Goal: Task Accomplishment & Management: Complete application form

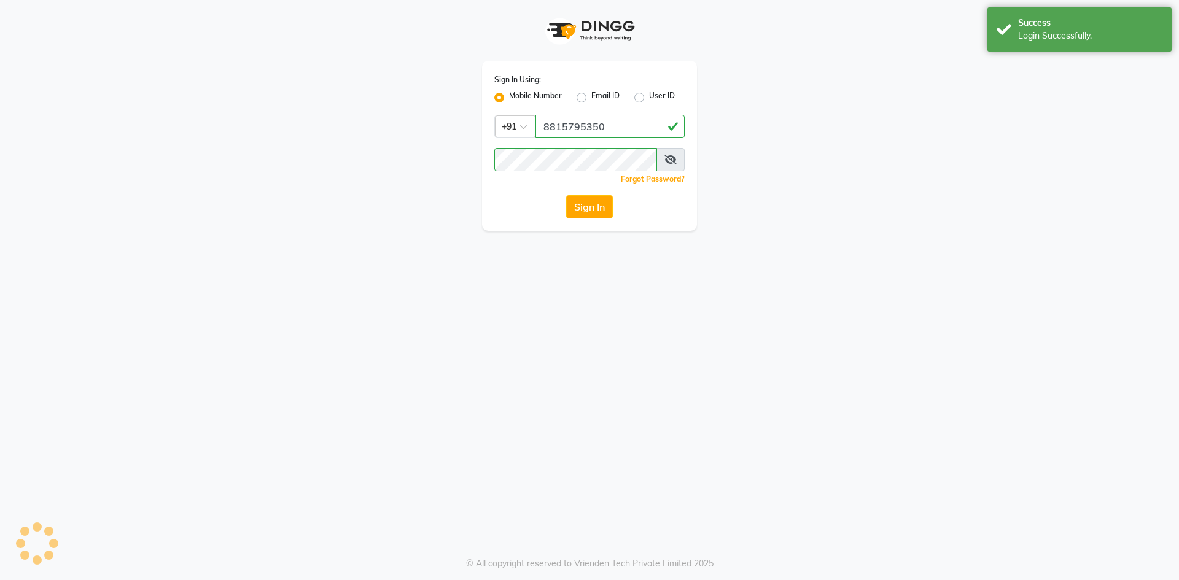
select select "service"
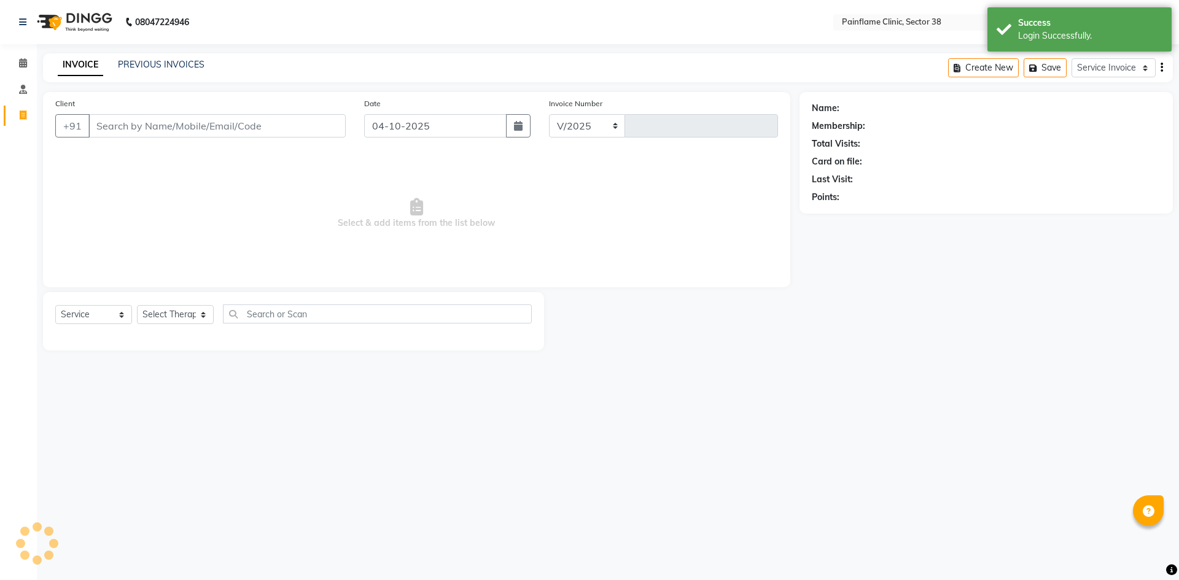
select select "3964"
type input "11818"
click at [245, 130] on input "Client" at bounding box center [216, 125] width 257 height 23
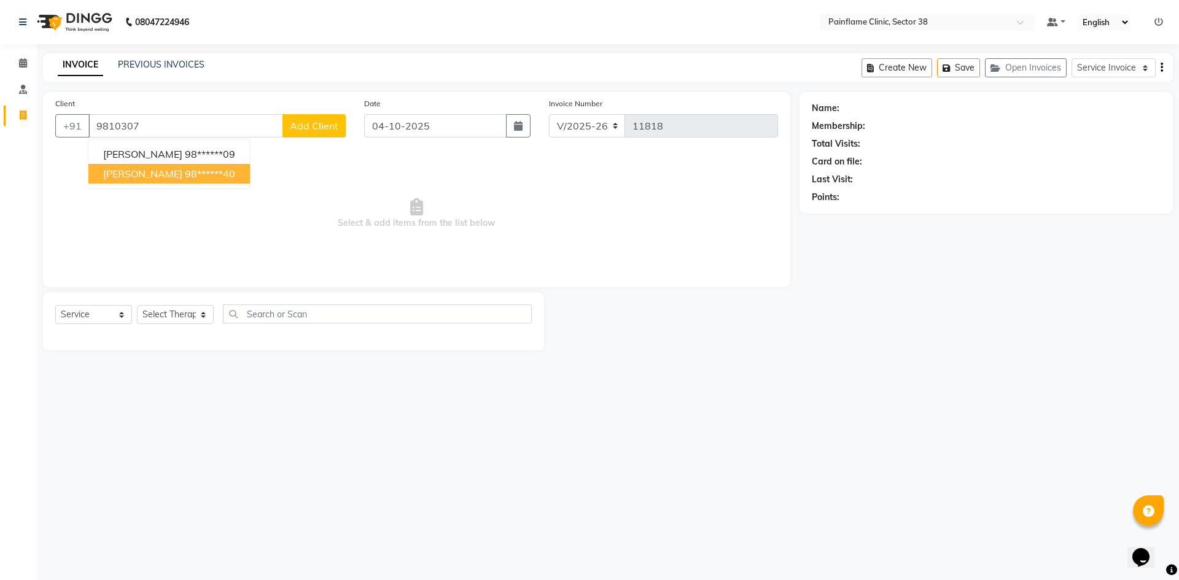
click at [222, 174] on ngb-highlight "98******40" at bounding box center [210, 174] width 50 height 12
type input "98******40"
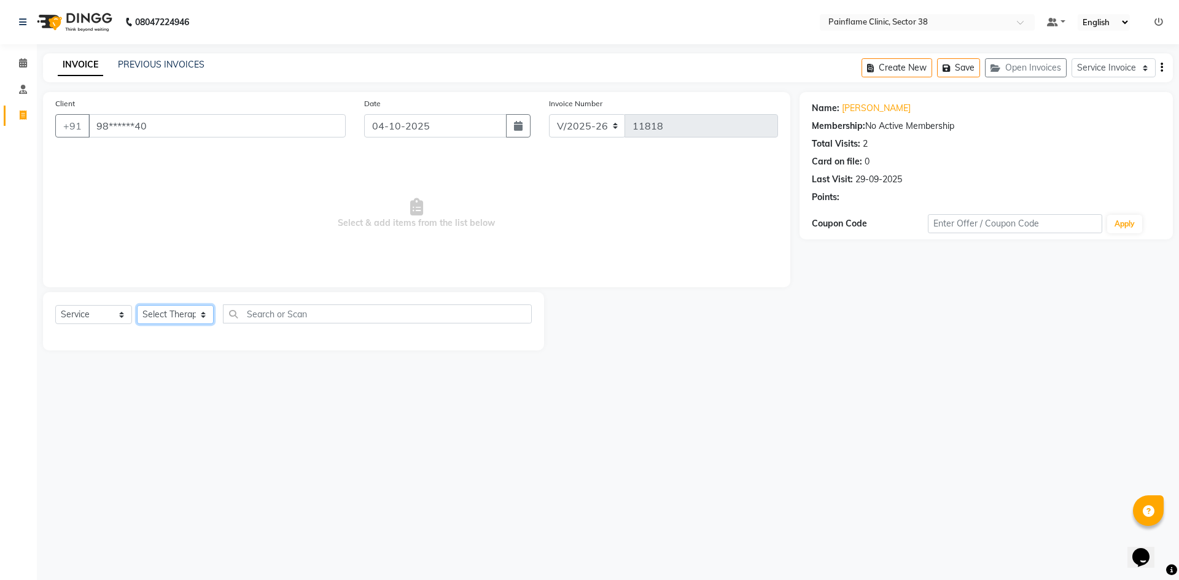
click at [190, 322] on select "Select Therapist [PERSON_NAME] Dr [PERSON_NAME] [PERSON_NAME] Dr [PERSON_NAME] …" at bounding box center [175, 314] width 77 height 19
select select "20209"
click at [137, 305] on select "Select Therapist [PERSON_NAME] Dr [PERSON_NAME] [PERSON_NAME] Dr [PERSON_NAME] …" at bounding box center [175, 314] width 77 height 19
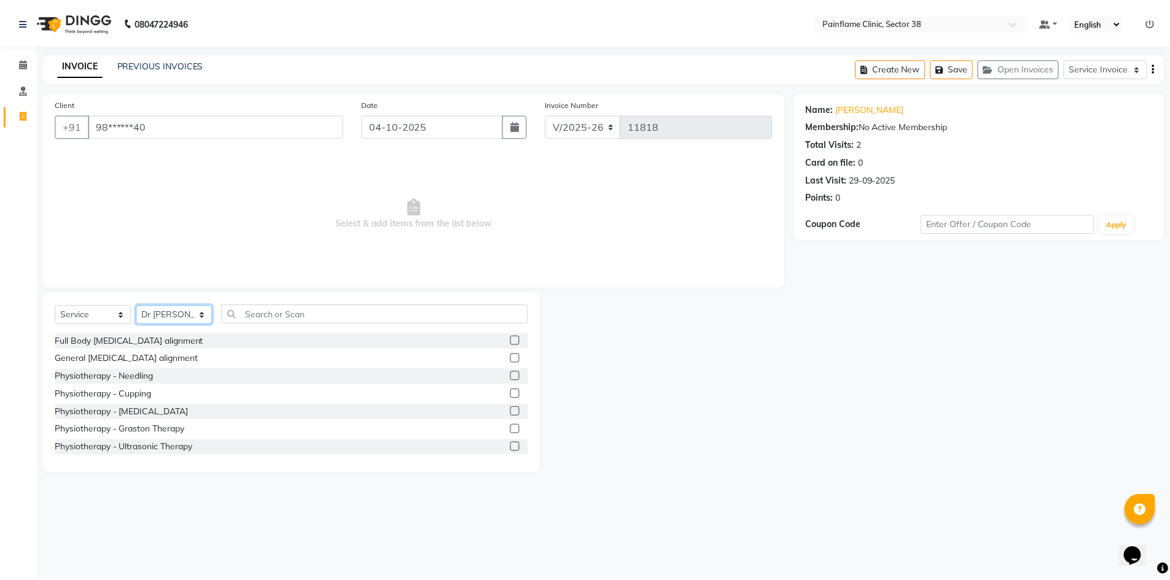
scroll to position [73, 0]
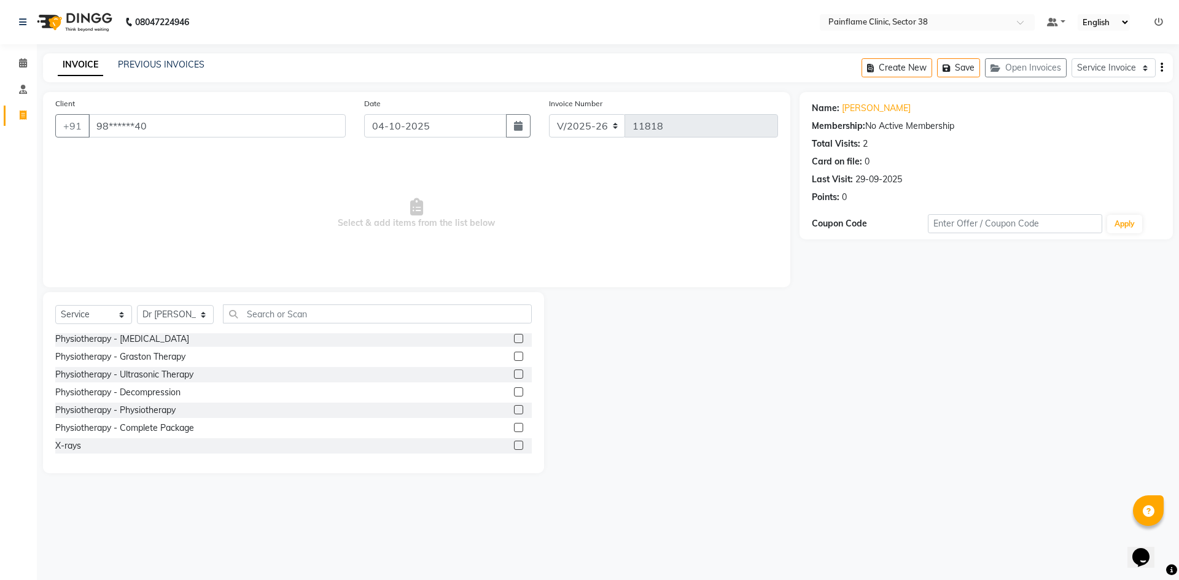
click at [514, 414] on label at bounding box center [518, 409] width 9 height 9
click at [514, 414] on input "checkbox" at bounding box center [518, 411] width 8 height 8
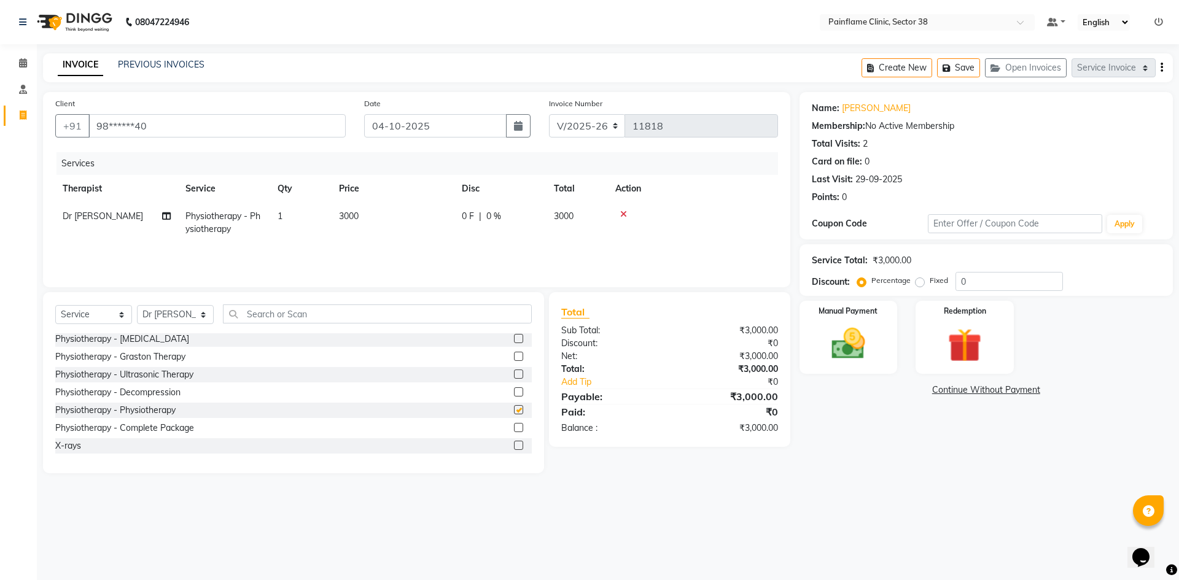
checkbox input "false"
click at [396, 209] on td "3000" at bounding box center [393, 223] width 123 height 41
select select "20209"
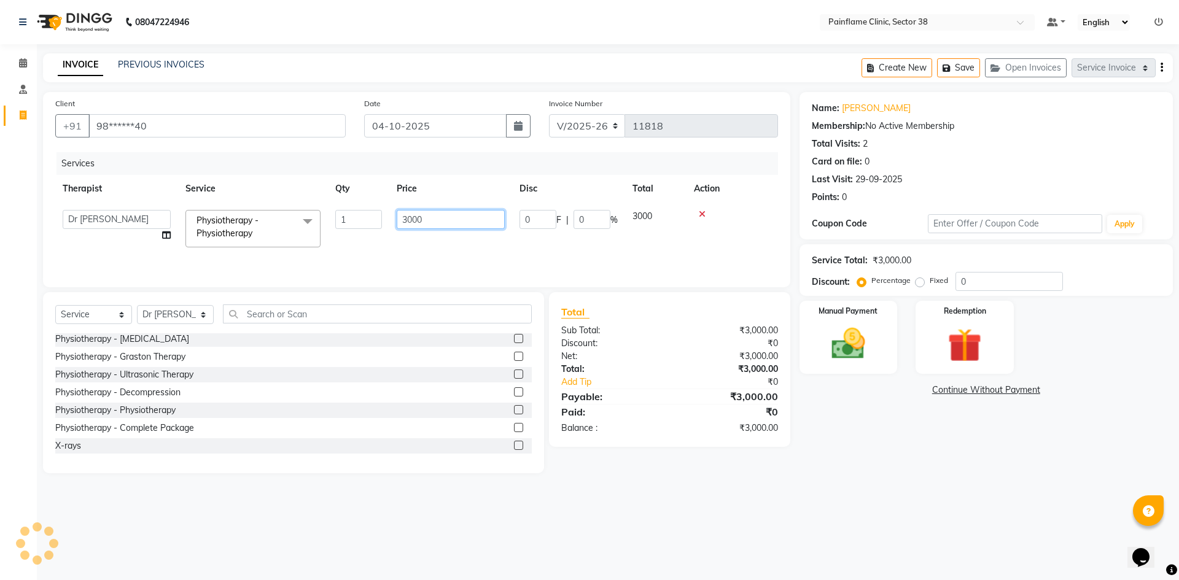
click at [477, 223] on input "3000" at bounding box center [451, 219] width 108 height 19
type input "3"
type input "10000"
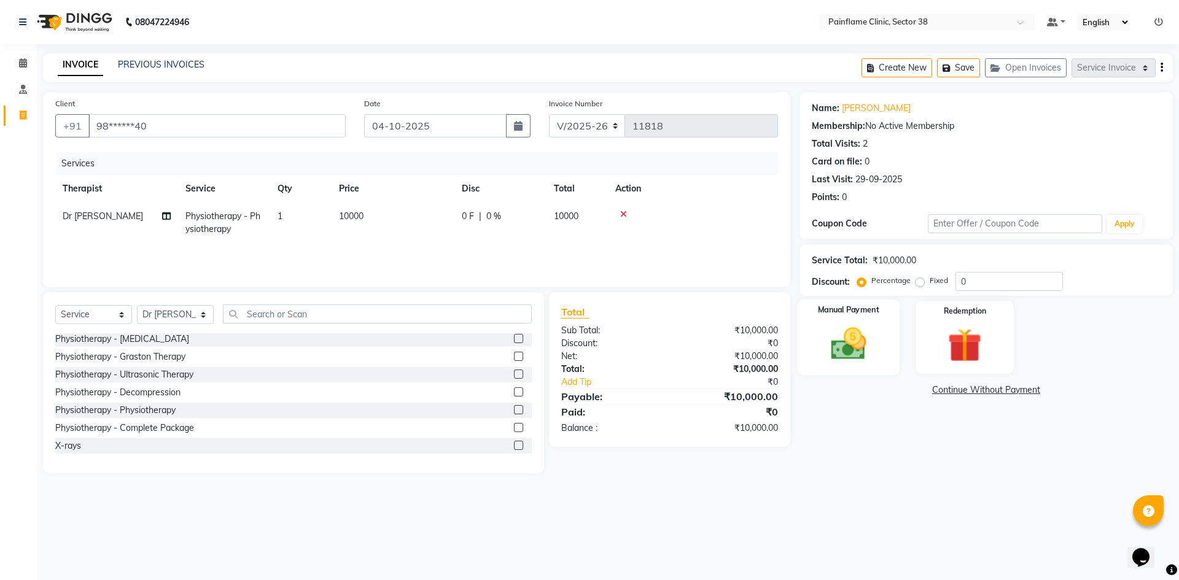
click at [854, 321] on div "Manual Payment" at bounding box center [848, 338] width 102 height 76
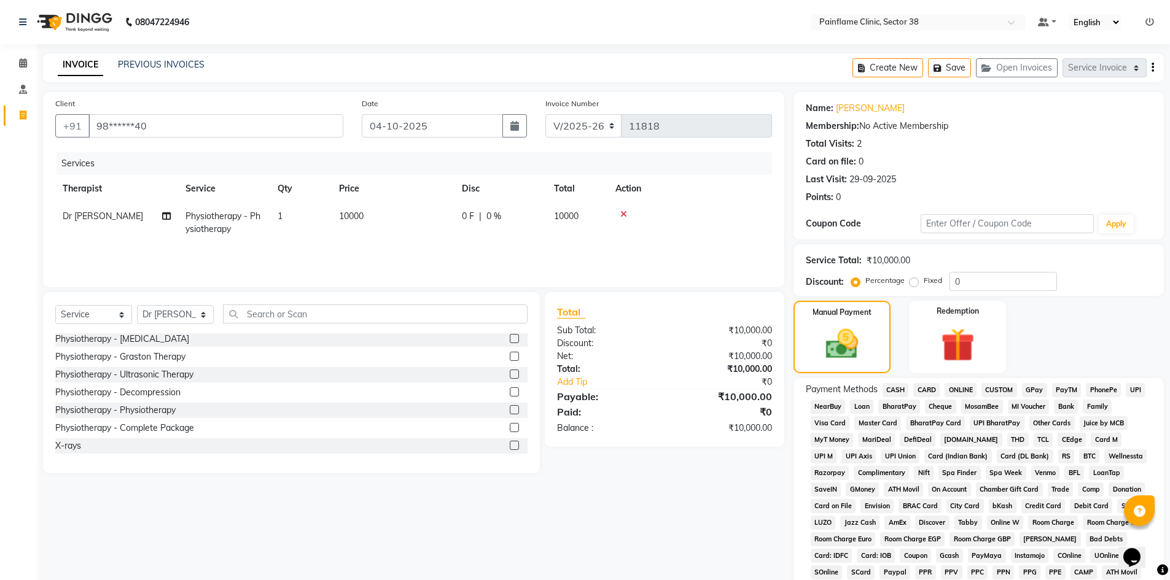
click at [929, 395] on span "CARD" at bounding box center [926, 390] width 26 height 14
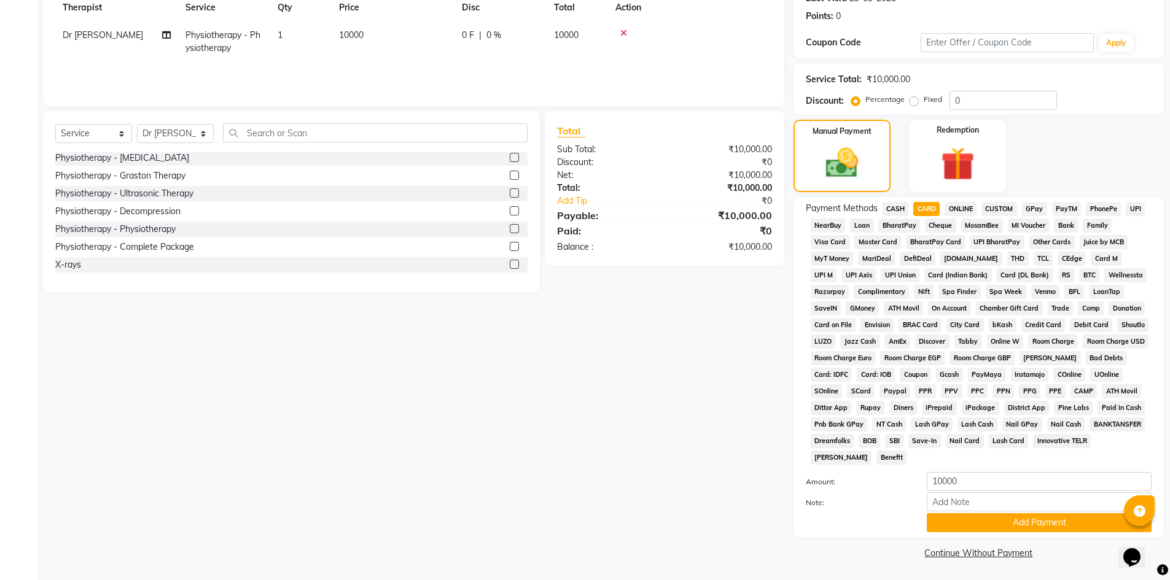
scroll to position [182, 0]
click at [973, 513] on button "Add Payment" at bounding box center [1039, 522] width 225 height 19
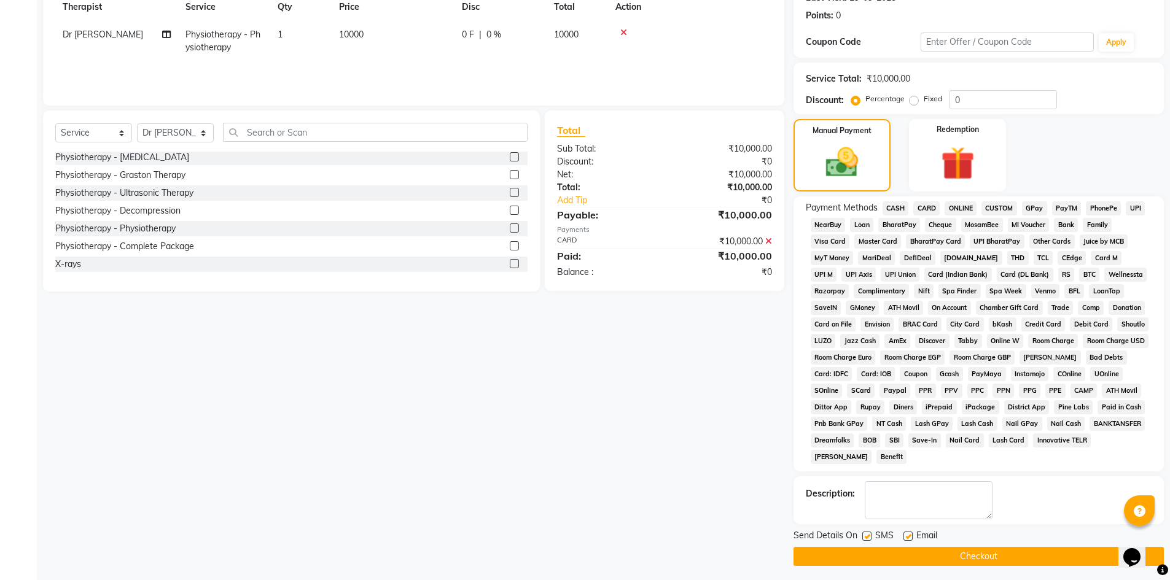
click at [866, 538] on label at bounding box center [866, 536] width 9 height 9
click at [866, 538] on input "checkbox" at bounding box center [866, 537] width 8 height 8
checkbox input "false"
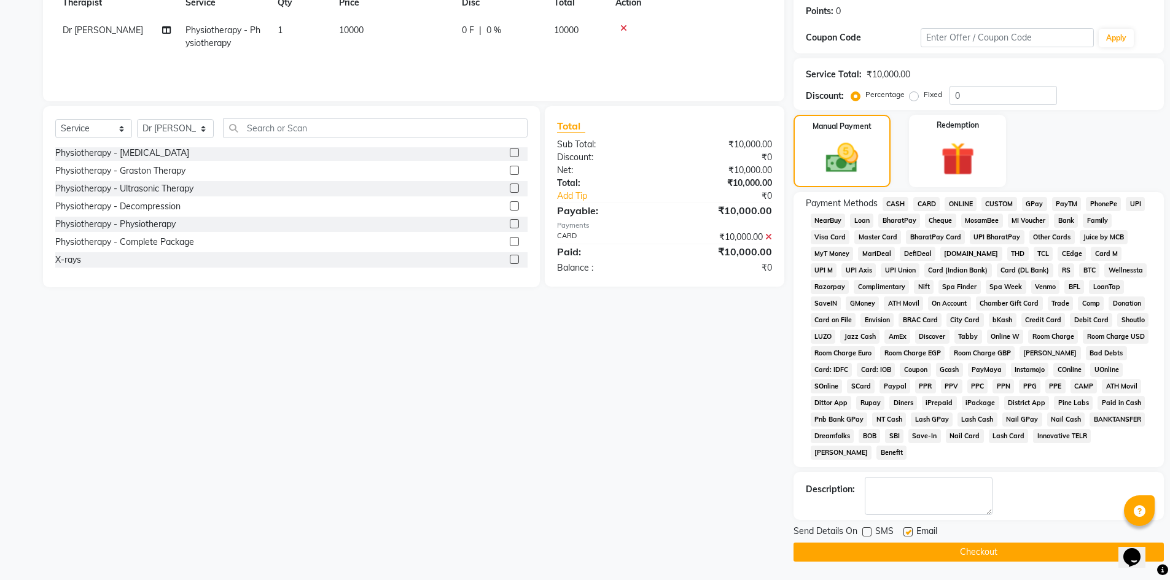
scroll to position [138, 0]
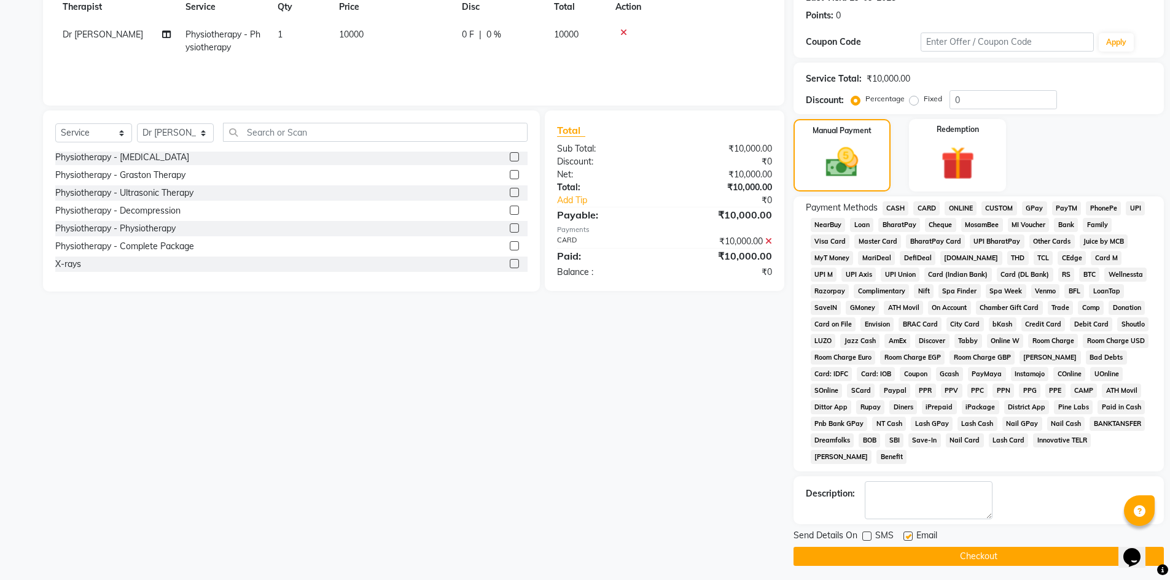
click at [910, 536] on label at bounding box center [907, 536] width 9 height 9
click at [910, 536] on input "checkbox" at bounding box center [907, 537] width 8 height 8
checkbox input "false"
click at [916, 558] on button "Checkout" at bounding box center [979, 556] width 370 height 19
click at [956, 549] on button "Checkout" at bounding box center [979, 556] width 370 height 19
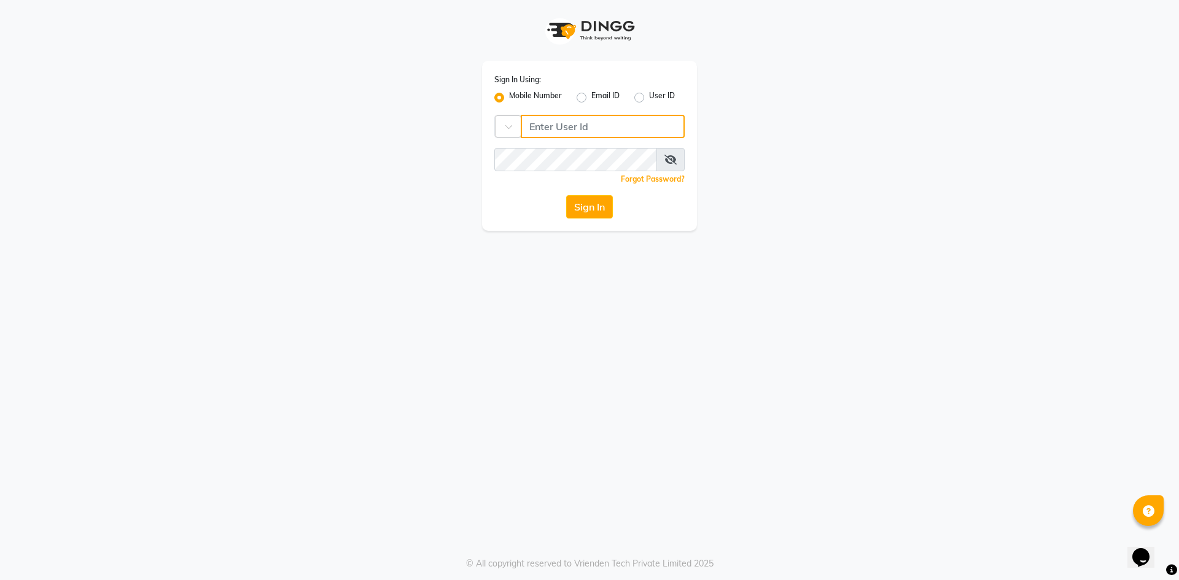
type input "8815795350"
click at [581, 198] on button "Sign In" at bounding box center [589, 206] width 47 height 23
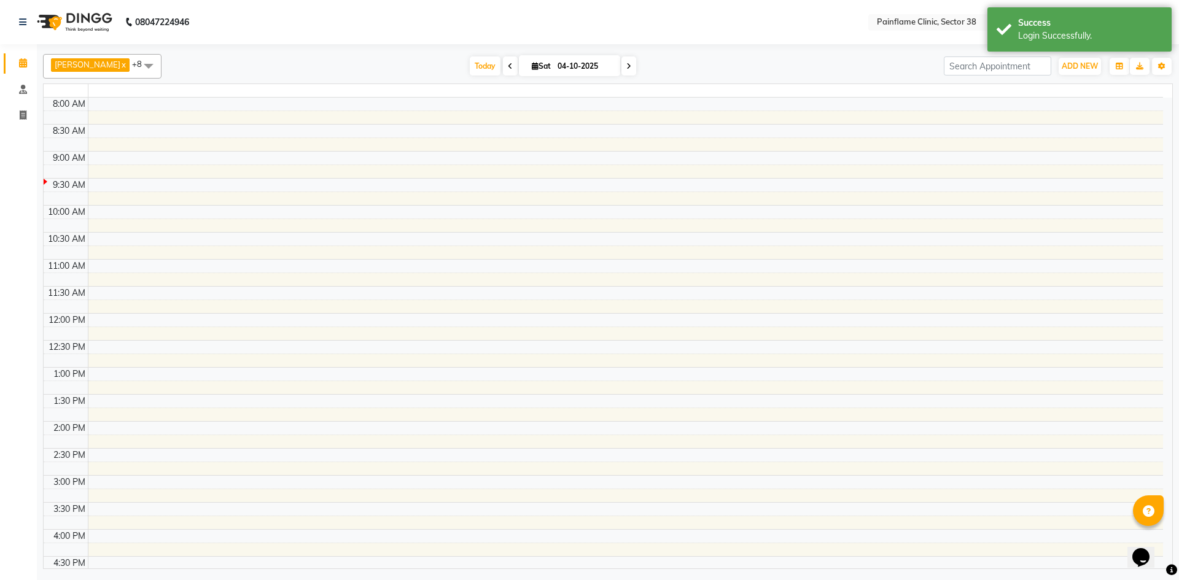
select select "en"
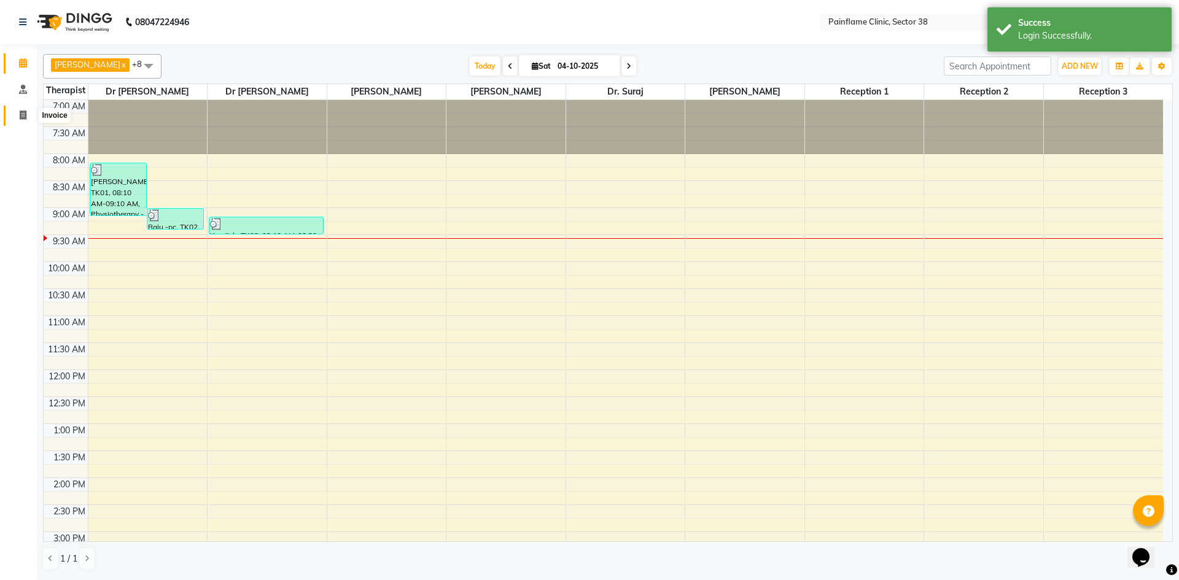
click at [28, 115] on span at bounding box center [22, 116] width 21 height 14
select select "service"
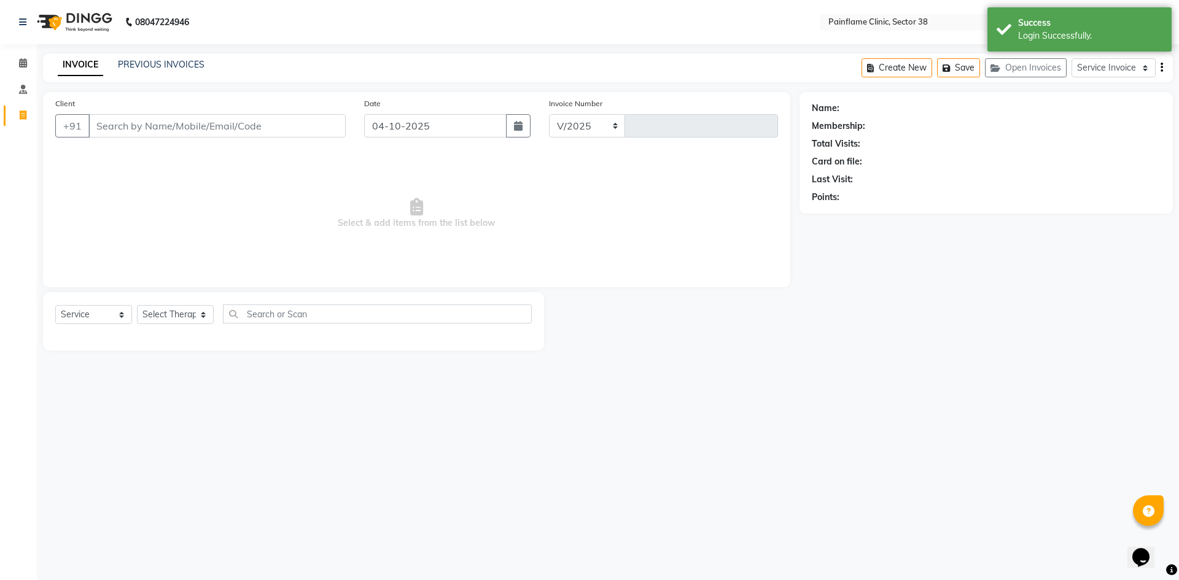
select select "3964"
type input "11821"
click at [187, 66] on link "PREVIOUS INVOICES" at bounding box center [161, 64] width 87 height 11
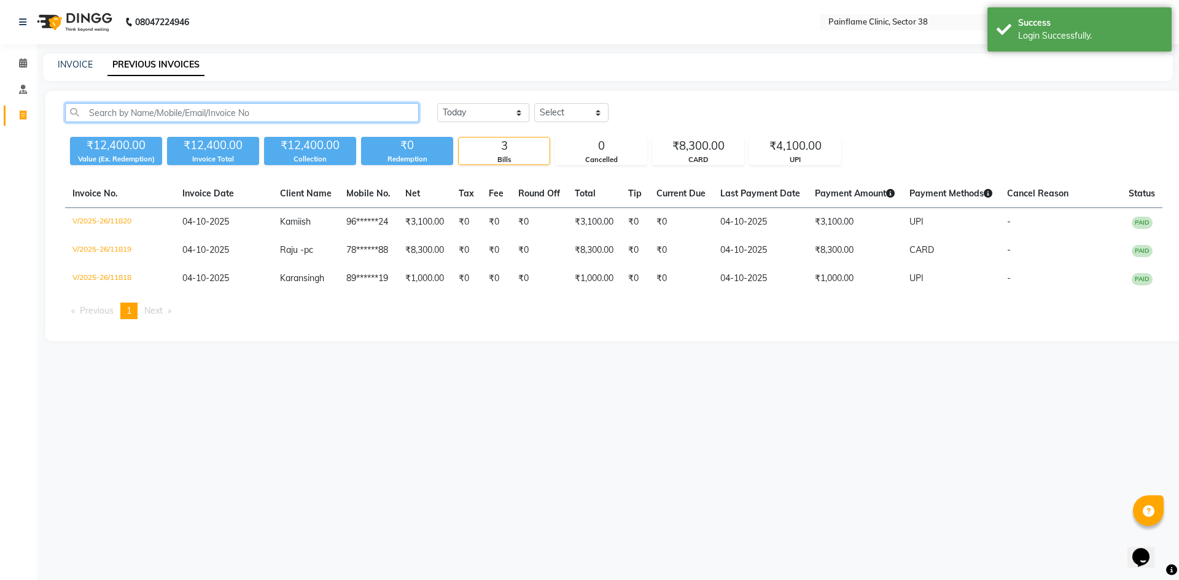
click at [179, 111] on input "text" at bounding box center [242, 112] width 354 height 19
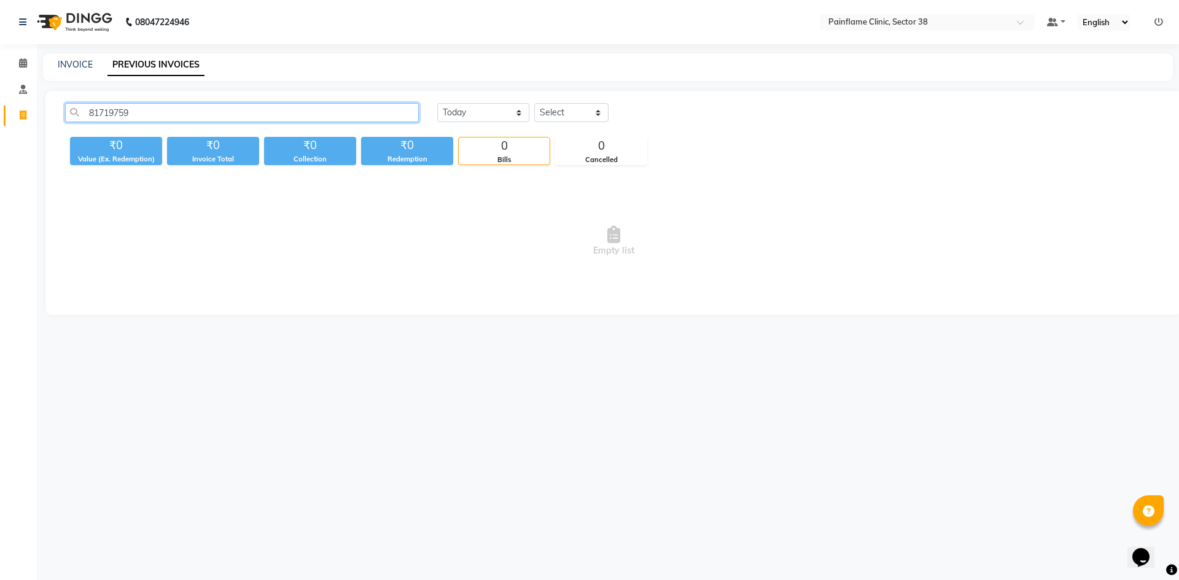
type input "81719759"
click at [60, 66] on link "INVOICE" at bounding box center [75, 64] width 35 height 11
select select "service"
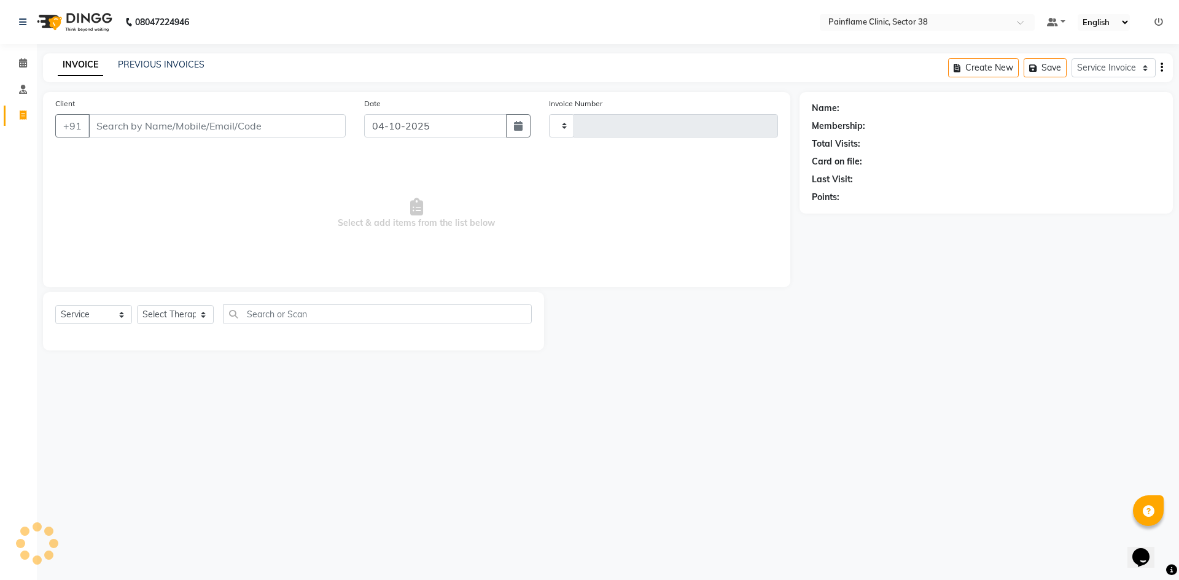
type input "11821"
select select "3964"
click at [149, 123] on input "Client" at bounding box center [216, 125] width 257 height 23
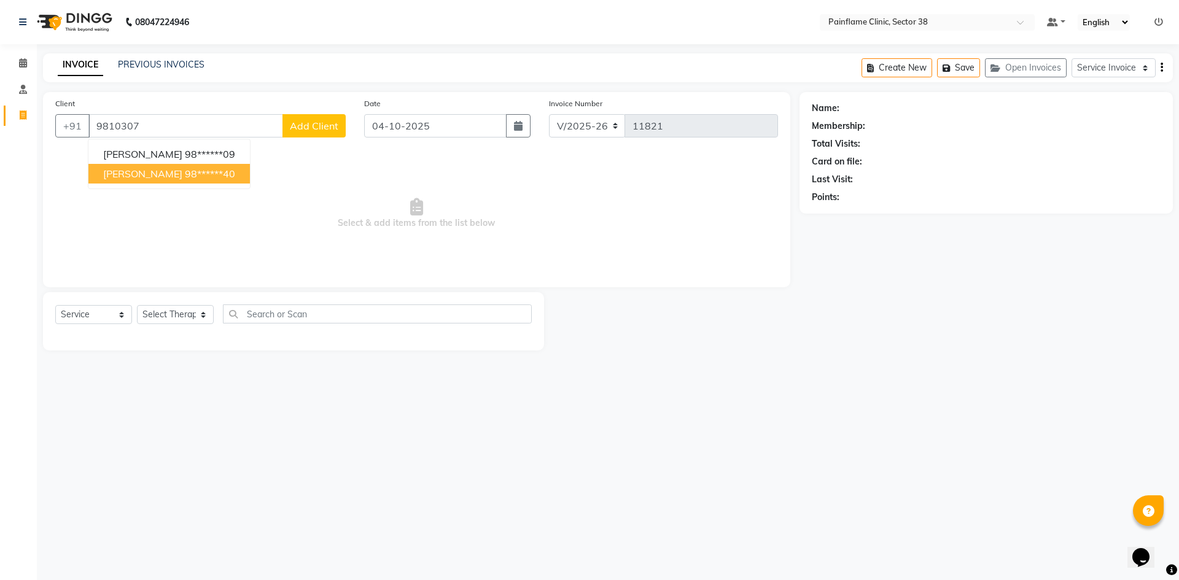
click at [185, 169] on ngb-highlight "98******40" at bounding box center [210, 174] width 50 height 12
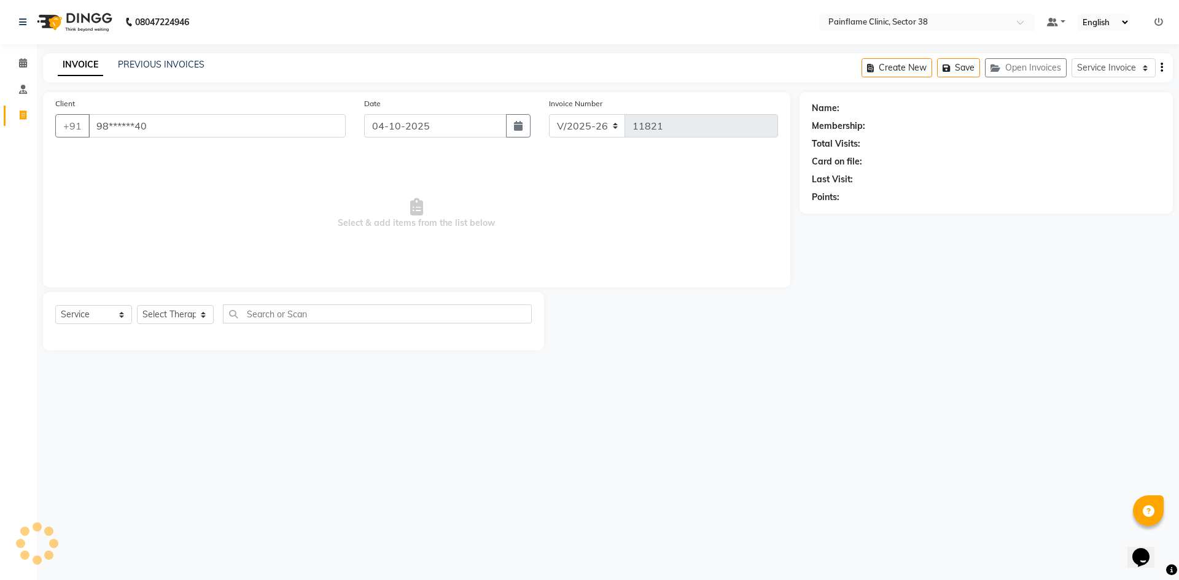
type input "98******40"
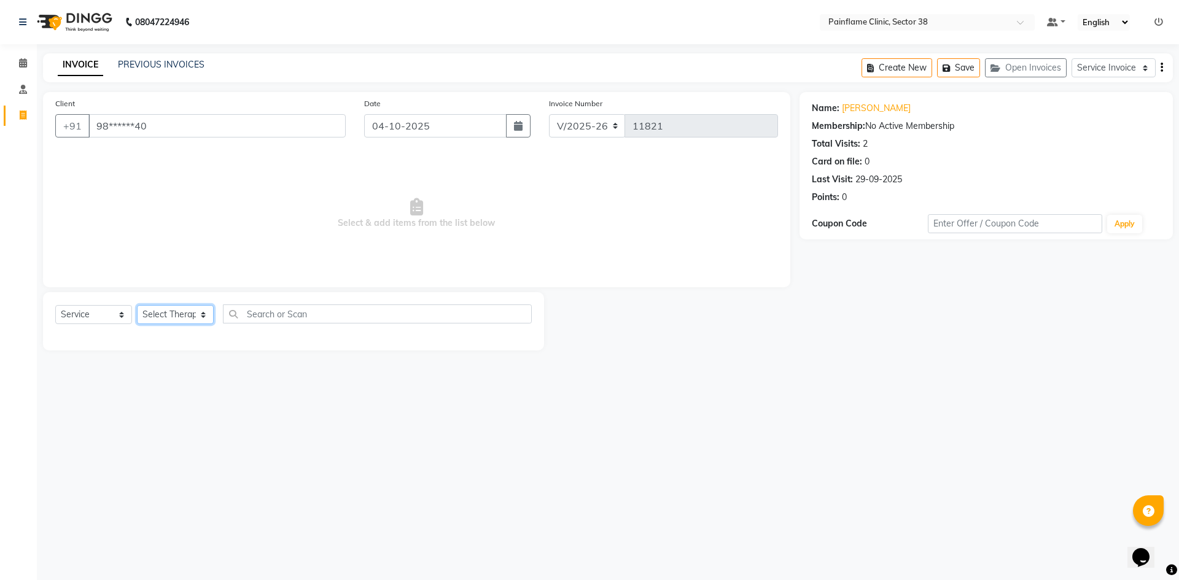
click at [185, 313] on select "Select Therapist [PERSON_NAME] Dr [PERSON_NAME] [PERSON_NAME] Dr [PERSON_NAME] …" at bounding box center [175, 314] width 77 height 19
select select "20209"
click at [137, 305] on select "Select Therapist [PERSON_NAME] Dr [PERSON_NAME] [PERSON_NAME] Dr [PERSON_NAME] …" at bounding box center [175, 314] width 77 height 19
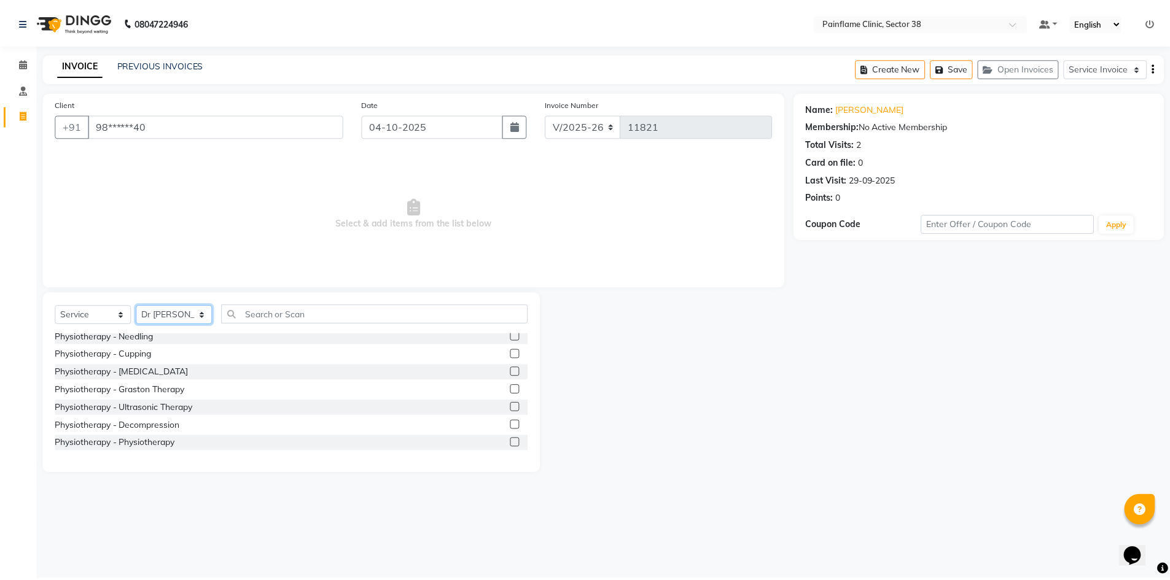
scroll to position [61, 0]
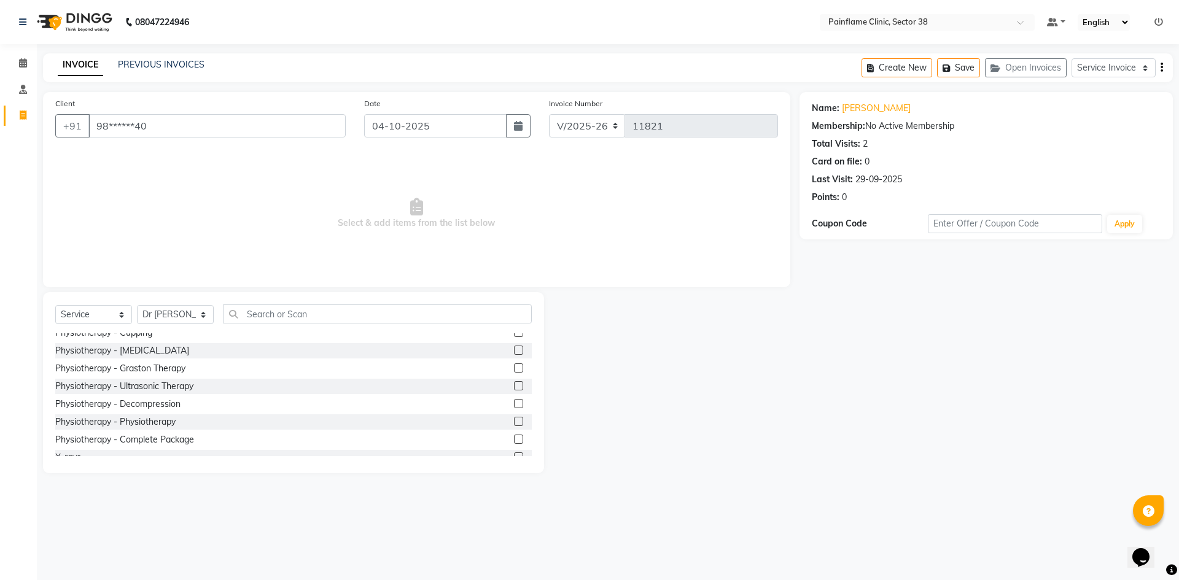
click at [514, 439] on label at bounding box center [518, 439] width 9 height 9
click at [514, 439] on input "checkbox" at bounding box center [518, 440] width 8 height 8
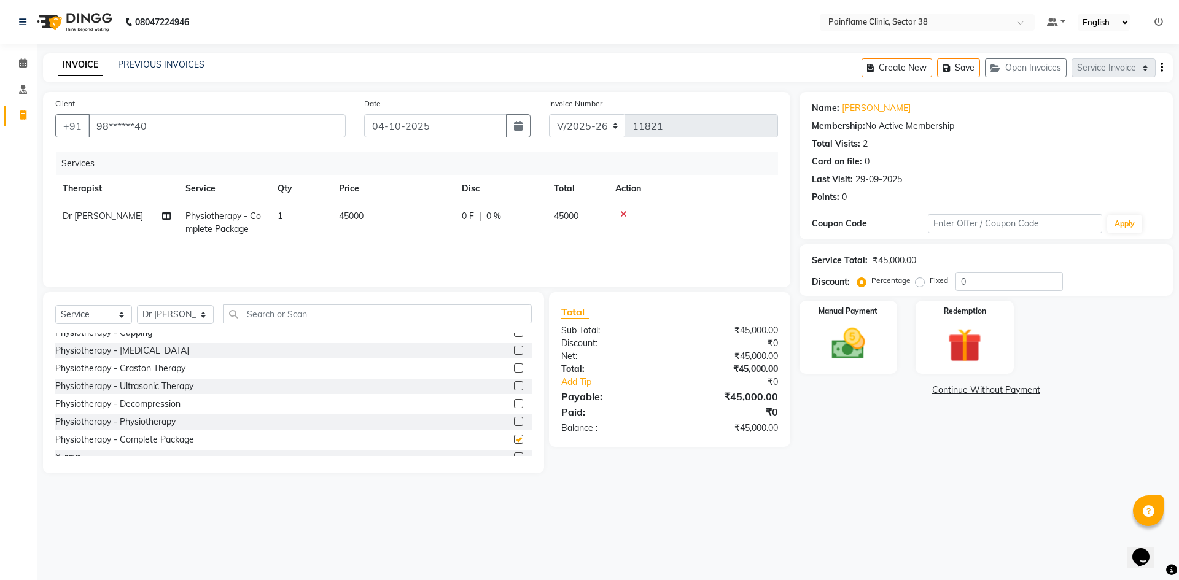
checkbox input "false"
click at [408, 209] on td "45000" at bounding box center [393, 223] width 123 height 41
select select "20209"
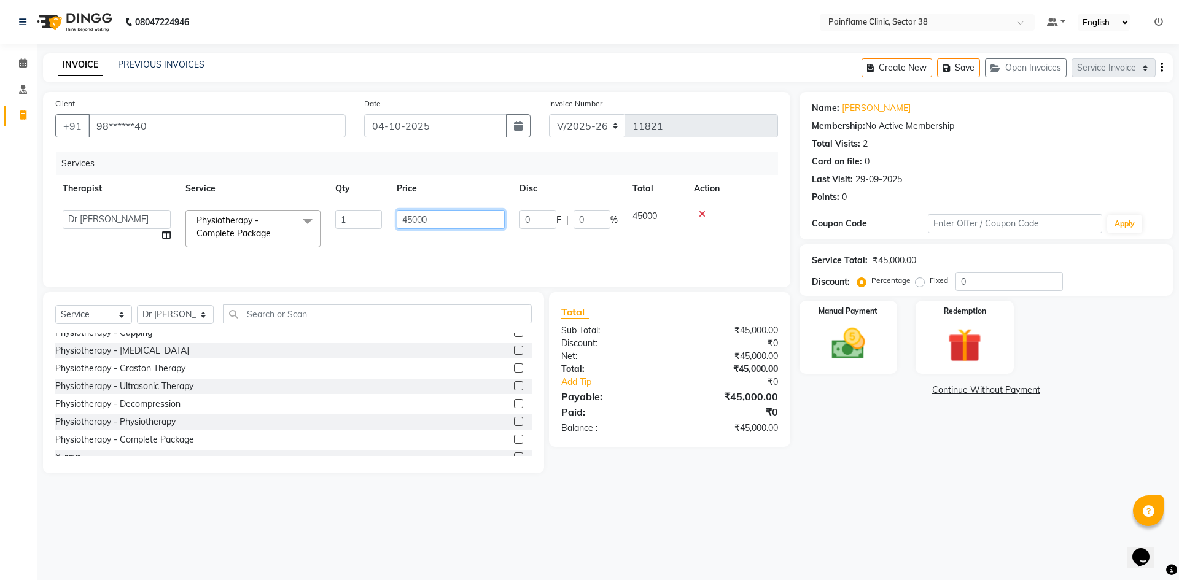
click at [440, 222] on input "45000" at bounding box center [451, 219] width 108 height 19
type input "4"
type input "10000"
click at [833, 298] on div "Name: [PERSON_NAME] Membership: No Active Membership Total Visits: 2 Card on fi…" at bounding box center [991, 282] width 383 height 381
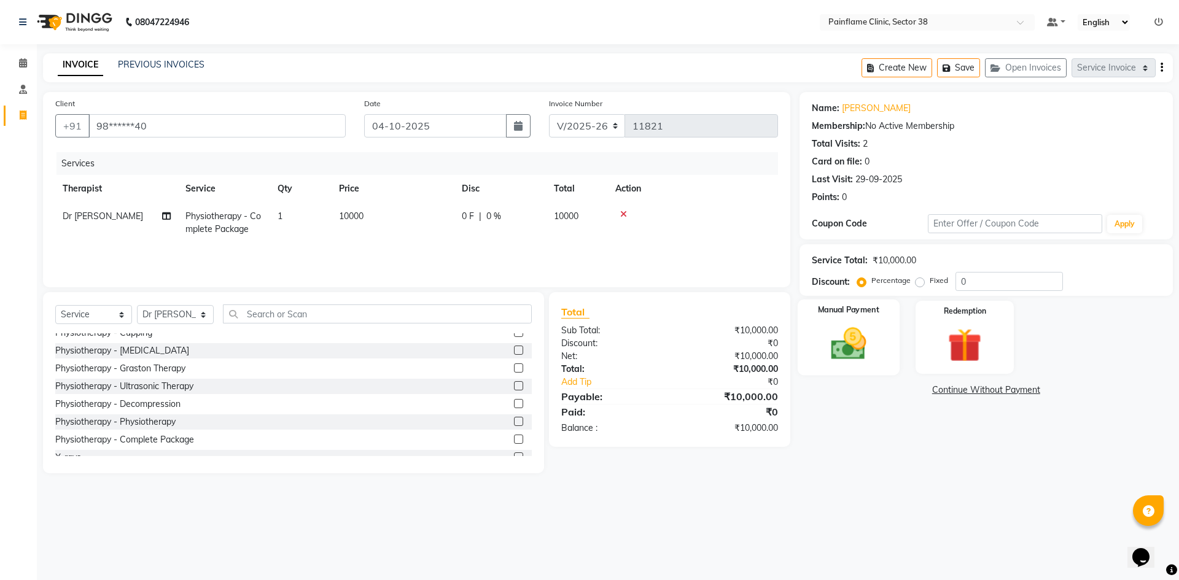
click at [895, 365] on div "Manual Payment" at bounding box center [848, 338] width 102 height 76
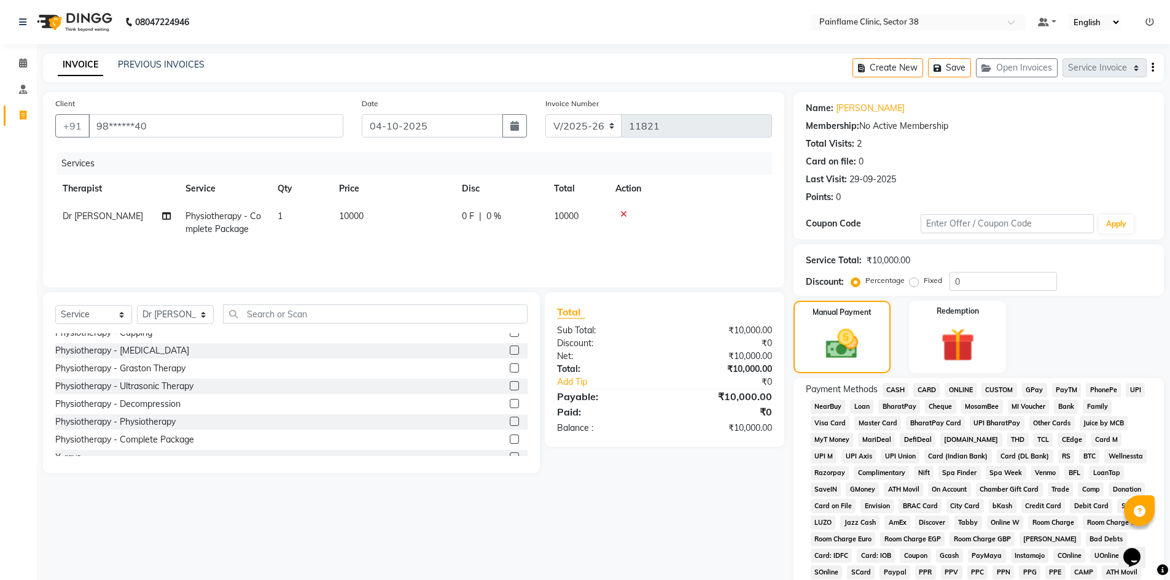
click at [918, 390] on span "CARD" at bounding box center [926, 390] width 26 height 14
click at [396, 211] on td "10000" at bounding box center [393, 223] width 123 height 41
select select "20209"
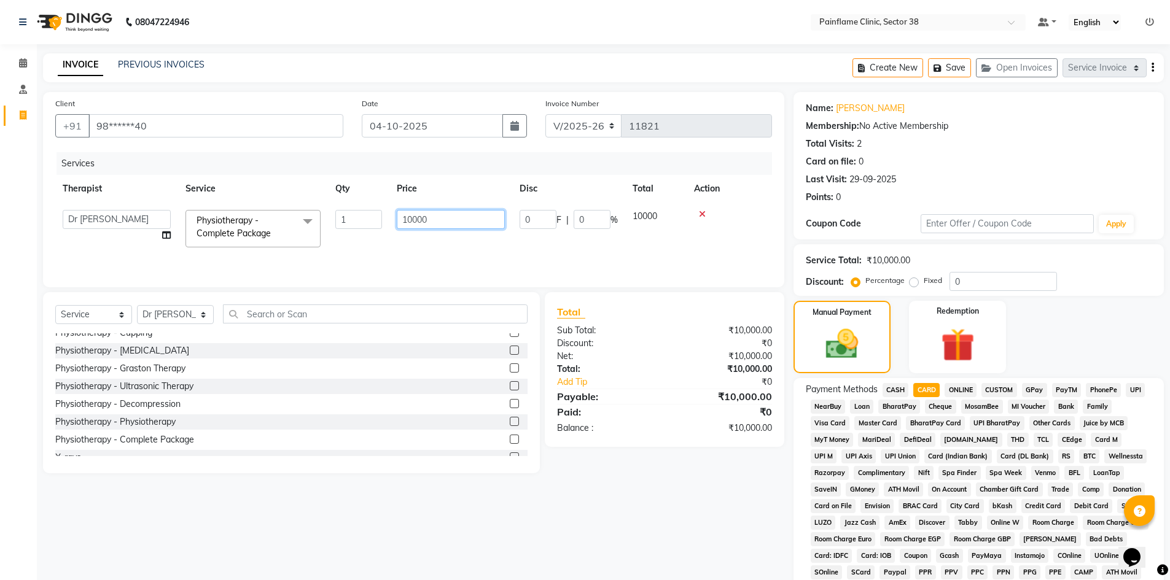
click at [477, 216] on input "10000" at bounding box center [451, 219] width 108 height 19
type input "1"
type input "10000"
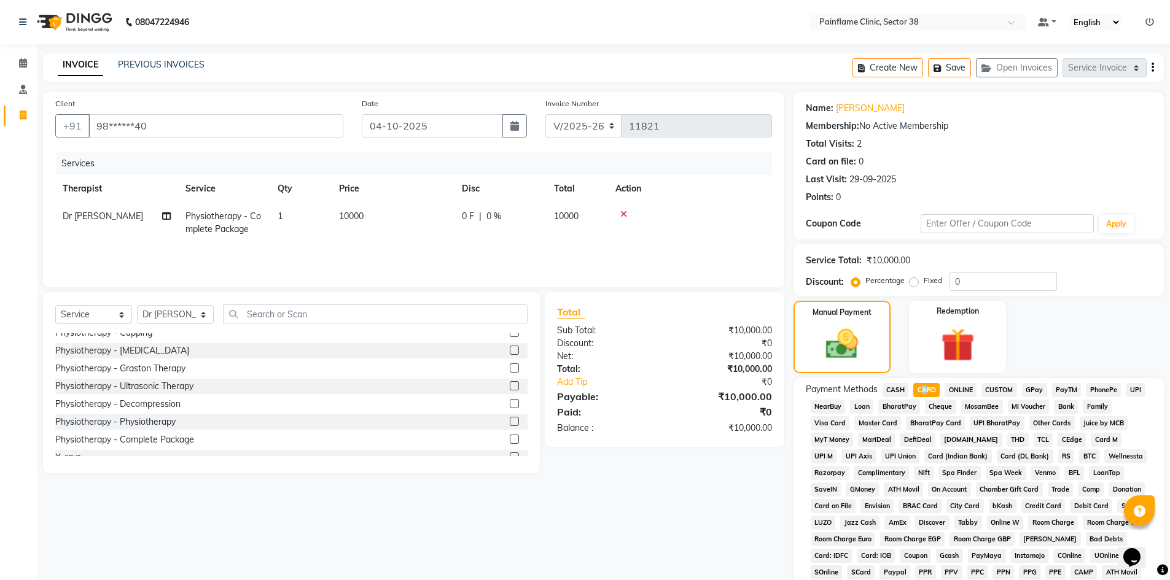
click at [920, 387] on span "CARD" at bounding box center [926, 390] width 26 height 14
click at [396, 223] on td "10000" at bounding box center [393, 223] width 123 height 41
select select "20209"
click at [701, 214] on icon at bounding box center [702, 214] width 7 height 9
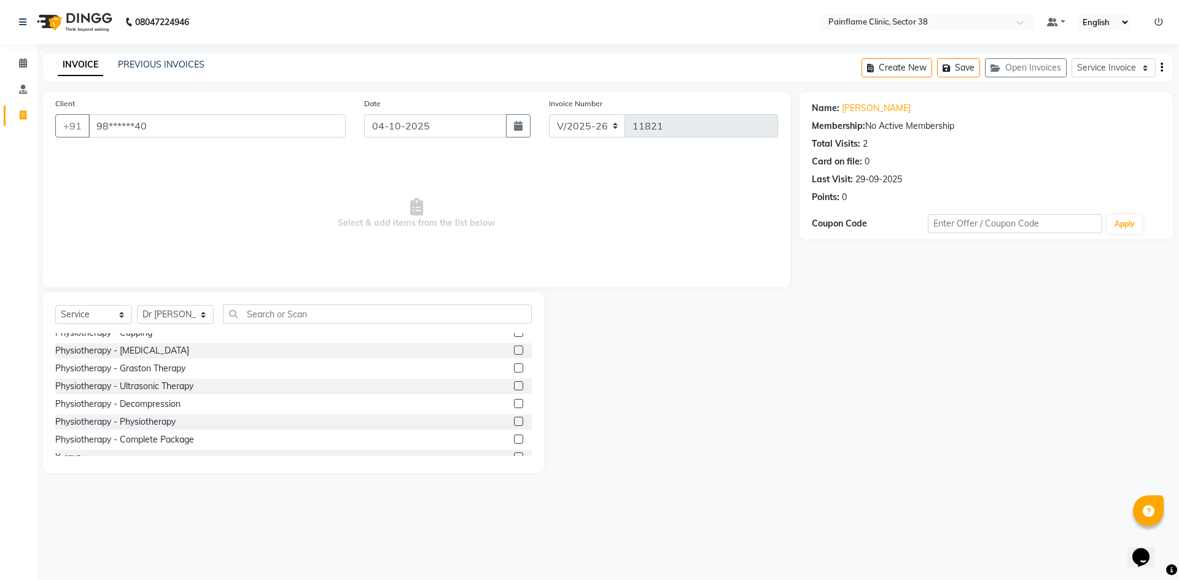
click at [514, 439] on label at bounding box center [518, 439] width 9 height 9
click at [514, 439] on input "checkbox" at bounding box center [518, 440] width 8 height 8
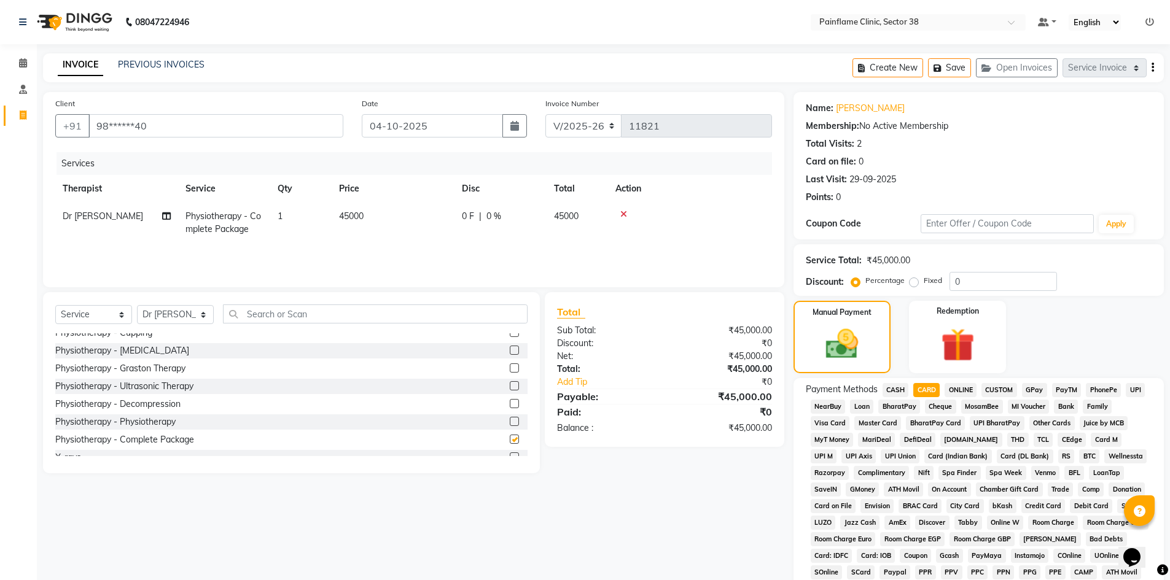
checkbox input "false"
click at [412, 220] on td "45000" at bounding box center [393, 223] width 123 height 41
select select "20209"
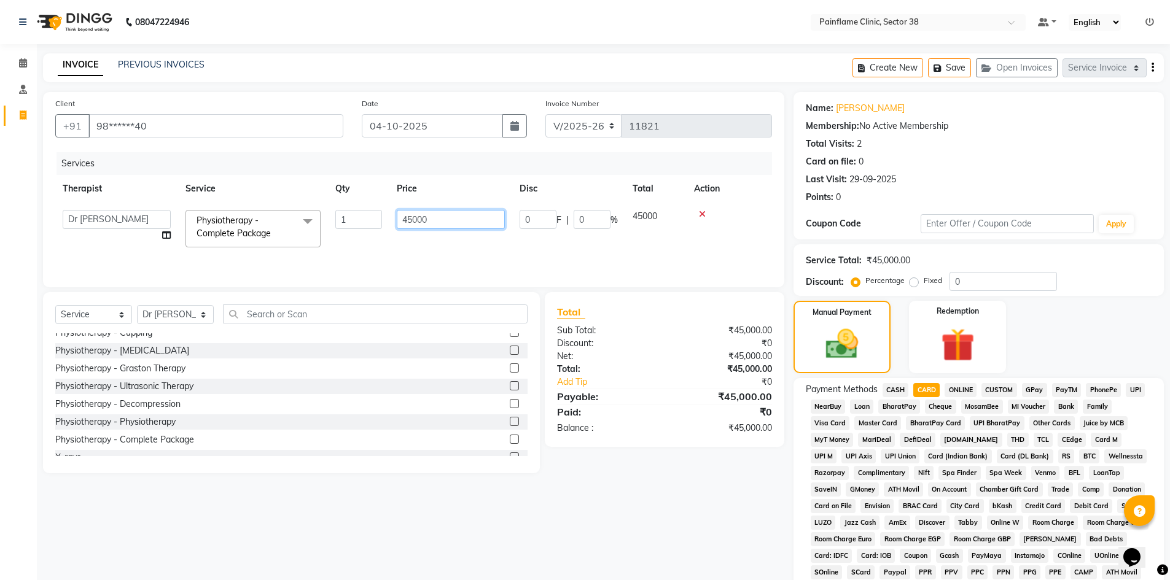
click at [459, 222] on input "45000" at bounding box center [451, 219] width 108 height 19
type input "4"
type input "10000"
click at [927, 388] on span "CARD" at bounding box center [926, 390] width 26 height 14
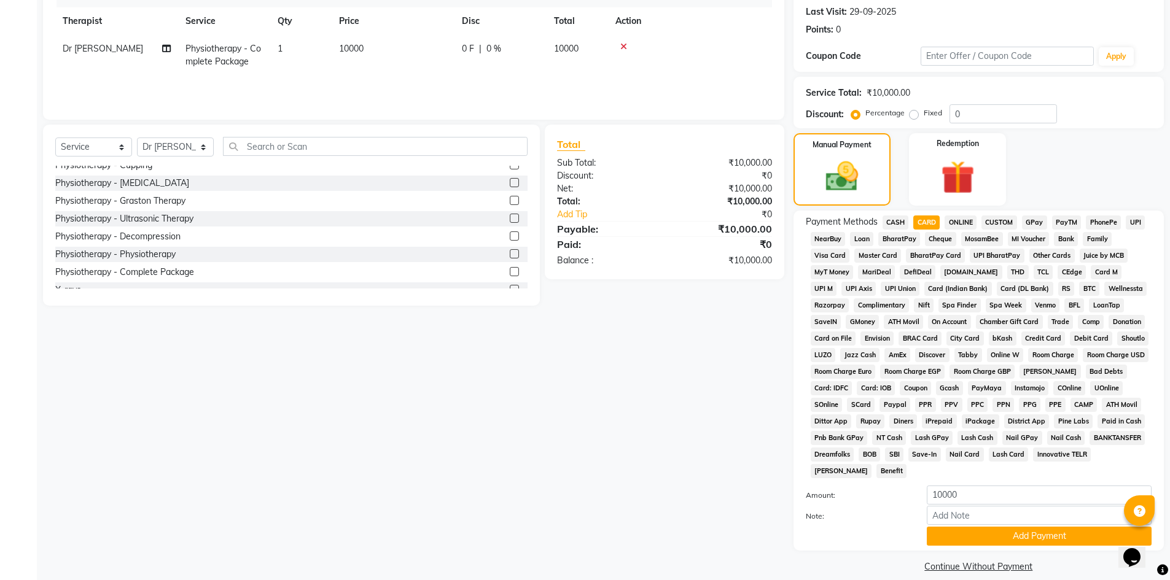
scroll to position [182, 0]
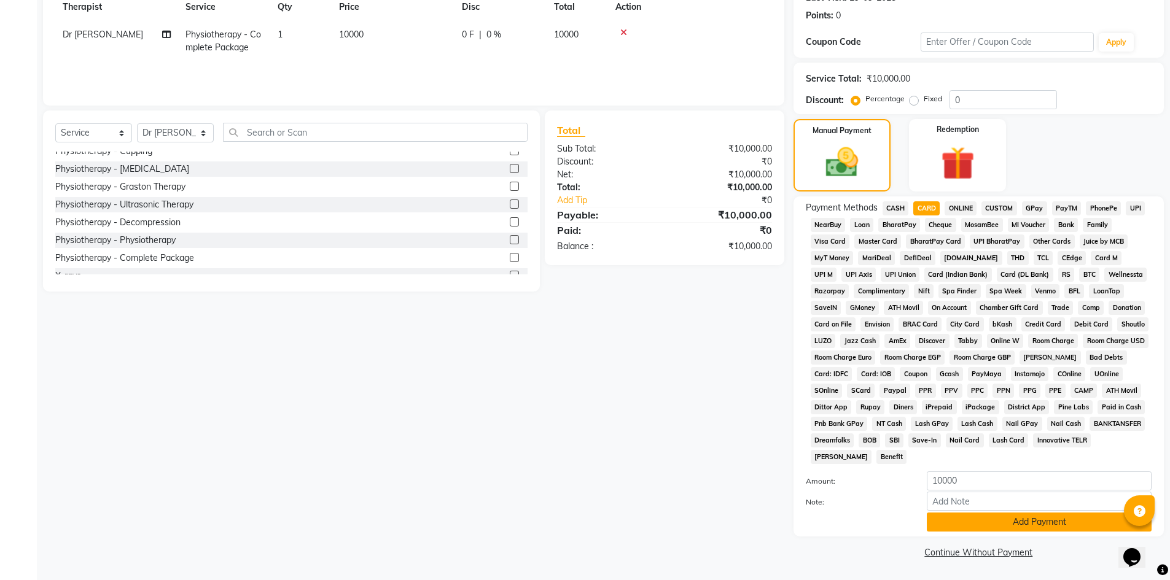
click at [974, 522] on button "Add Payment" at bounding box center [1039, 522] width 225 height 19
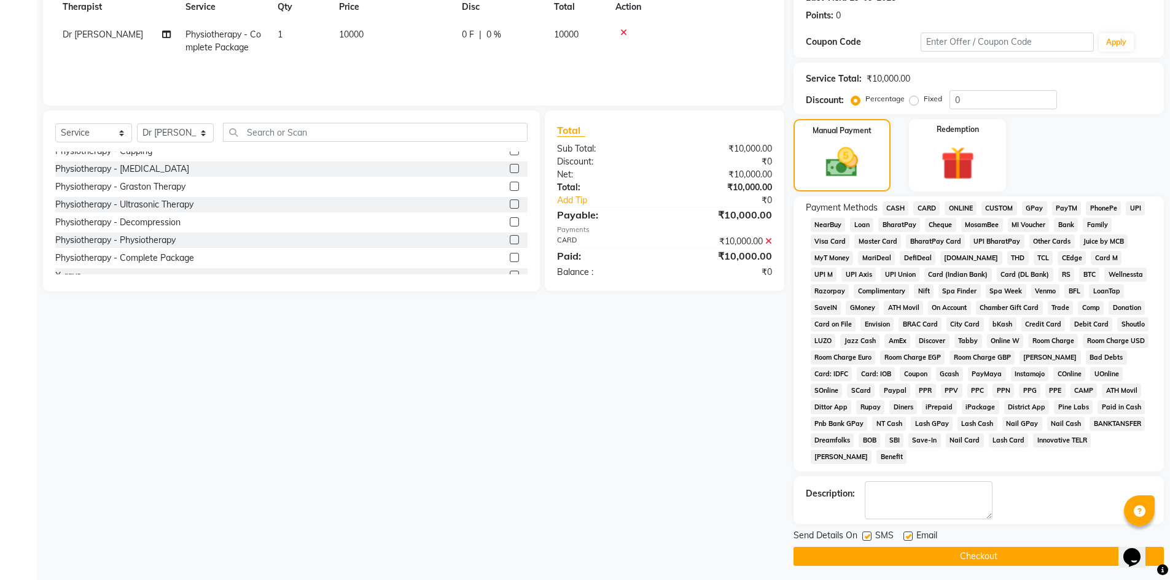
click at [904, 538] on label at bounding box center [907, 536] width 9 height 9
click at [904, 538] on input "checkbox" at bounding box center [907, 537] width 8 height 8
checkbox input "false"
click at [864, 533] on label at bounding box center [866, 536] width 9 height 9
click at [864, 533] on input "checkbox" at bounding box center [866, 537] width 8 height 8
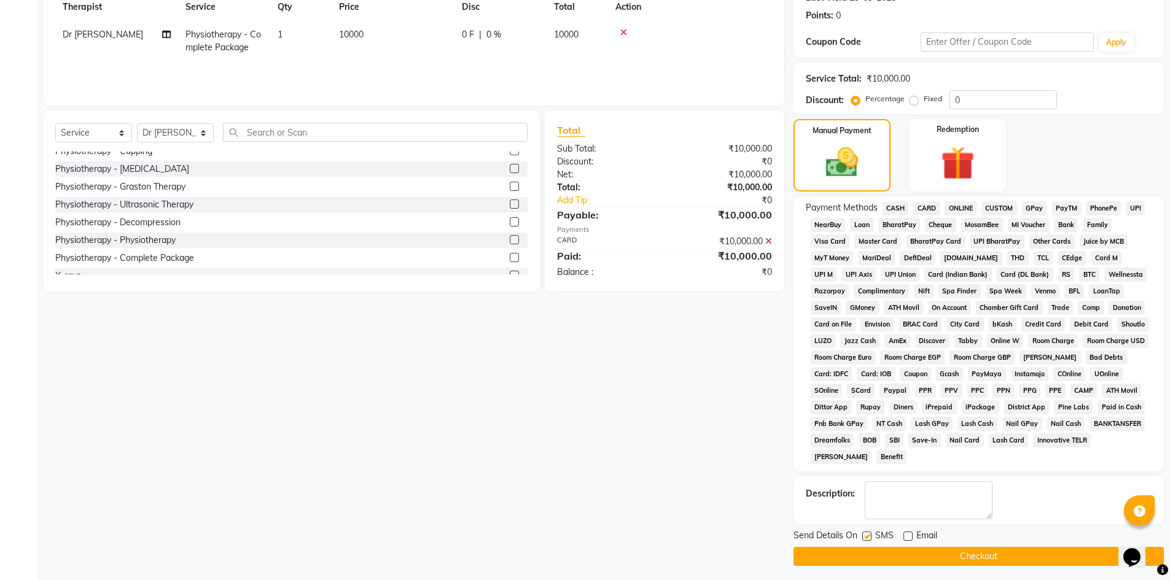
checkbox input "false"
click at [881, 556] on button "Checkout" at bounding box center [979, 556] width 370 height 19
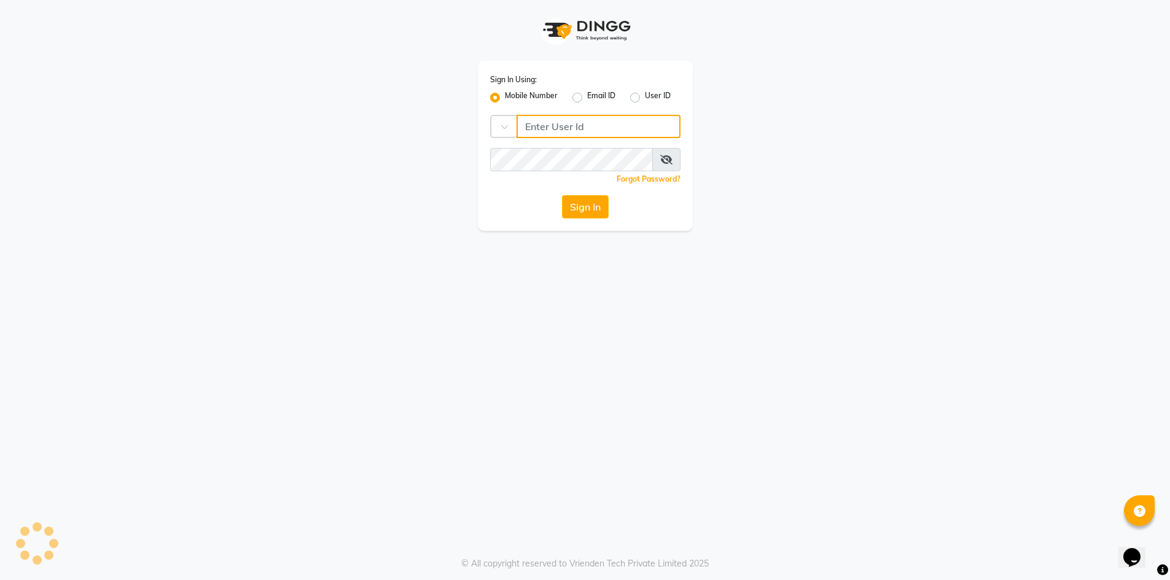
type input "8815795350"
